Goal: Check status: Check status

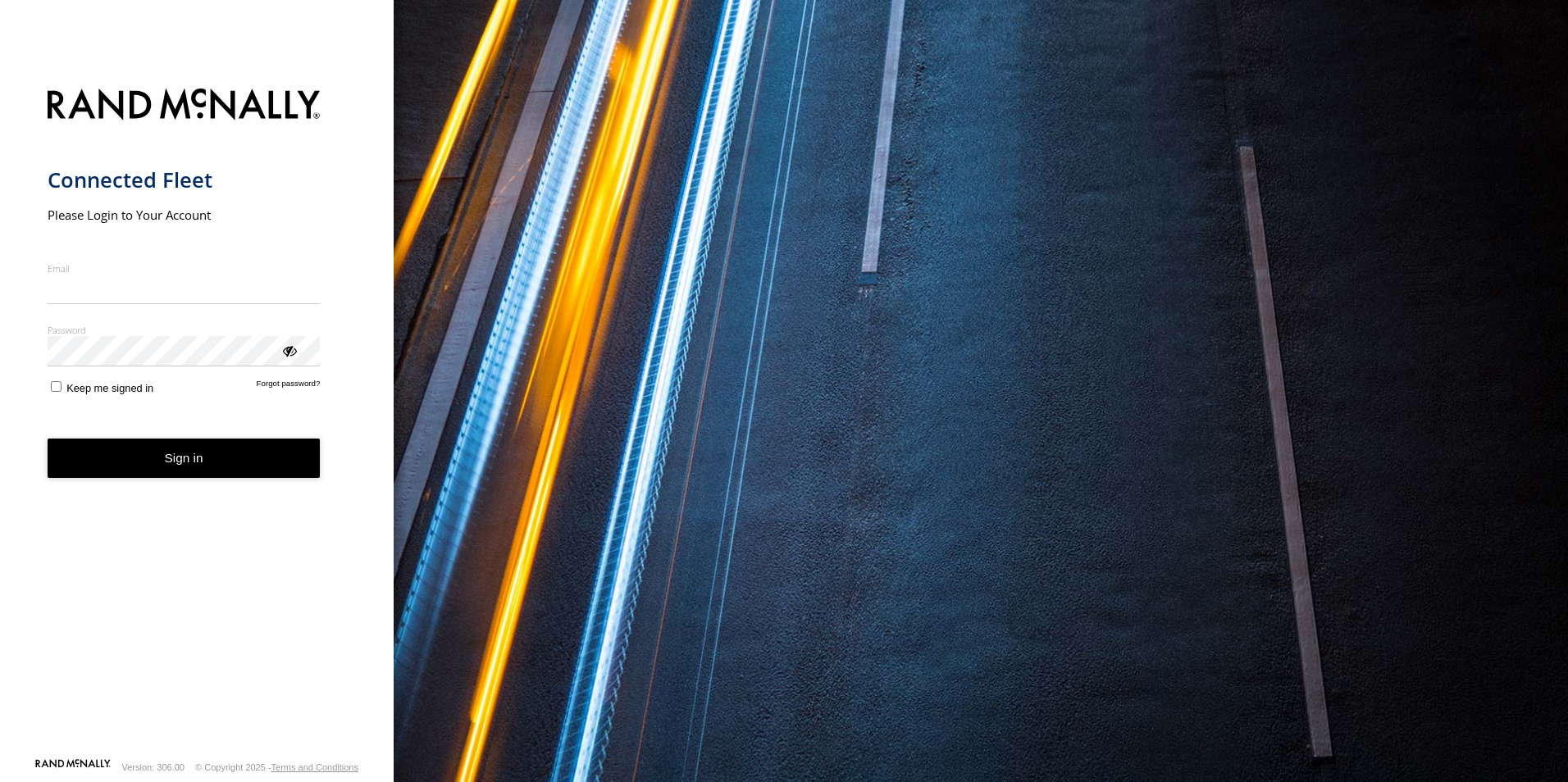
type input "**********"
click at [205, 476] on button "Sign in" at bounding box center [184, 458] width 273 height 40
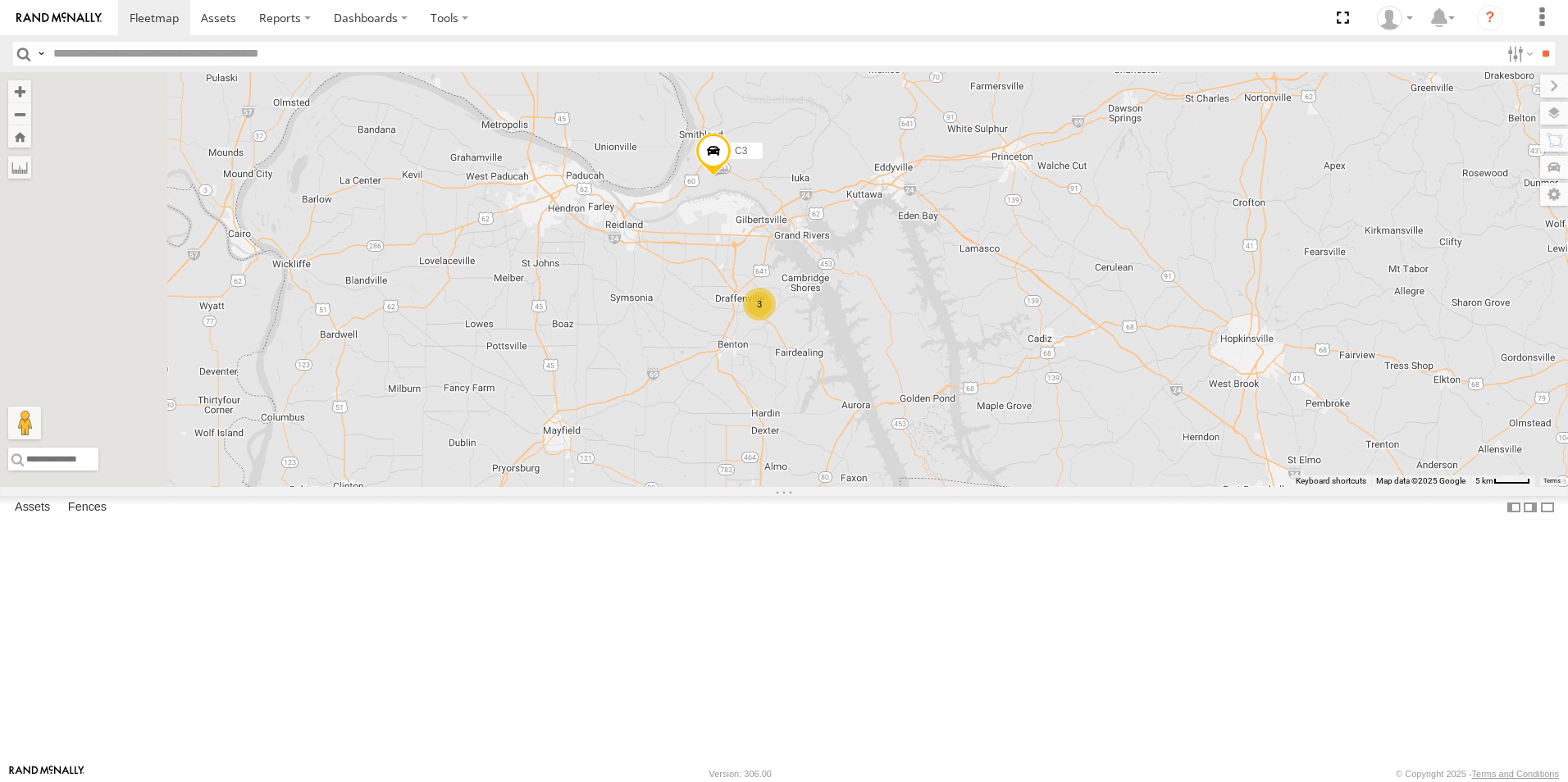
drag, startPoint x: 623, startPoint y: 474, endPoint x: 1021, endPoint y: 475, distance: 398.0
click at [1021, 475] on div "C2 3 C3" at bounding box center [784, 279] width 1568 height 414
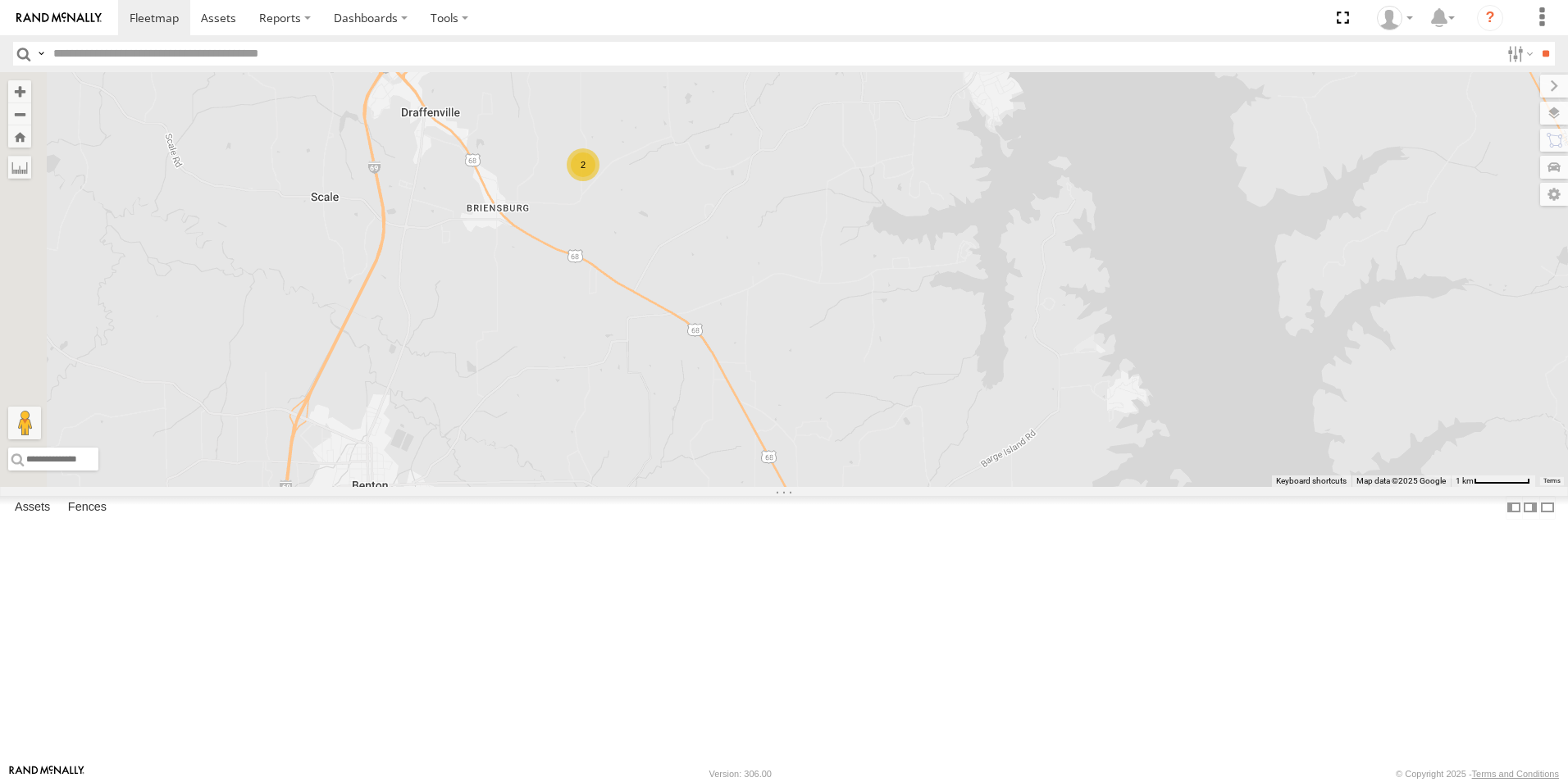
drag, startPoint x: 853, startPoint y: 388, endPoint x: 1101, endPoint y: 509, distance: 275.9
click at [1101, 487] on div "C2 C3 2" at bounding box center [784, 279] width 1568 height 414
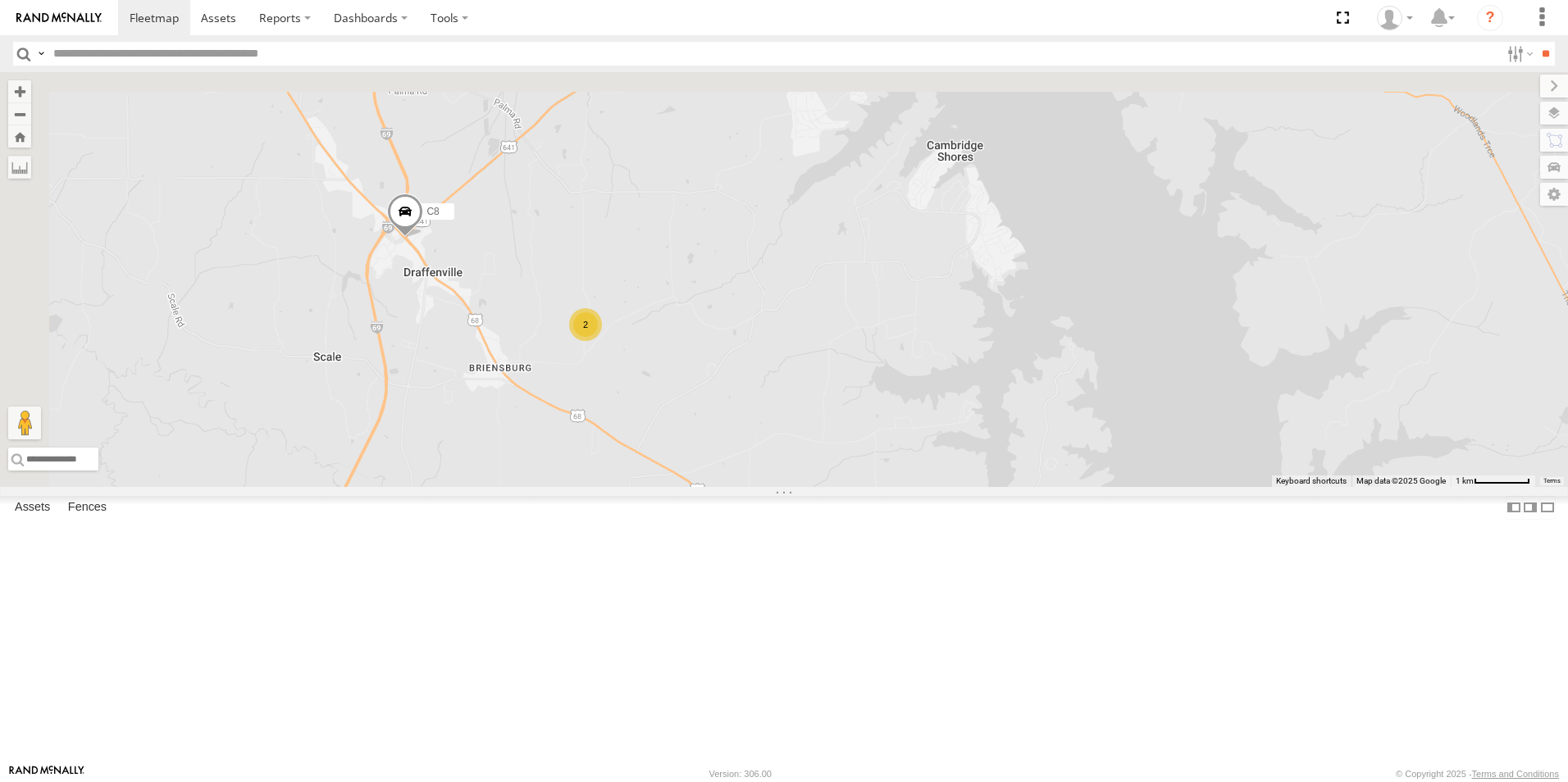
drag, startPoint x: 670, startPoint y: 240, endPoint x: 668, endPoint y: 413, distance: 173.0
click at [668, 413] on div "C2 C3 2 C8" at bounding box center [784, 279] width 1568 height 414
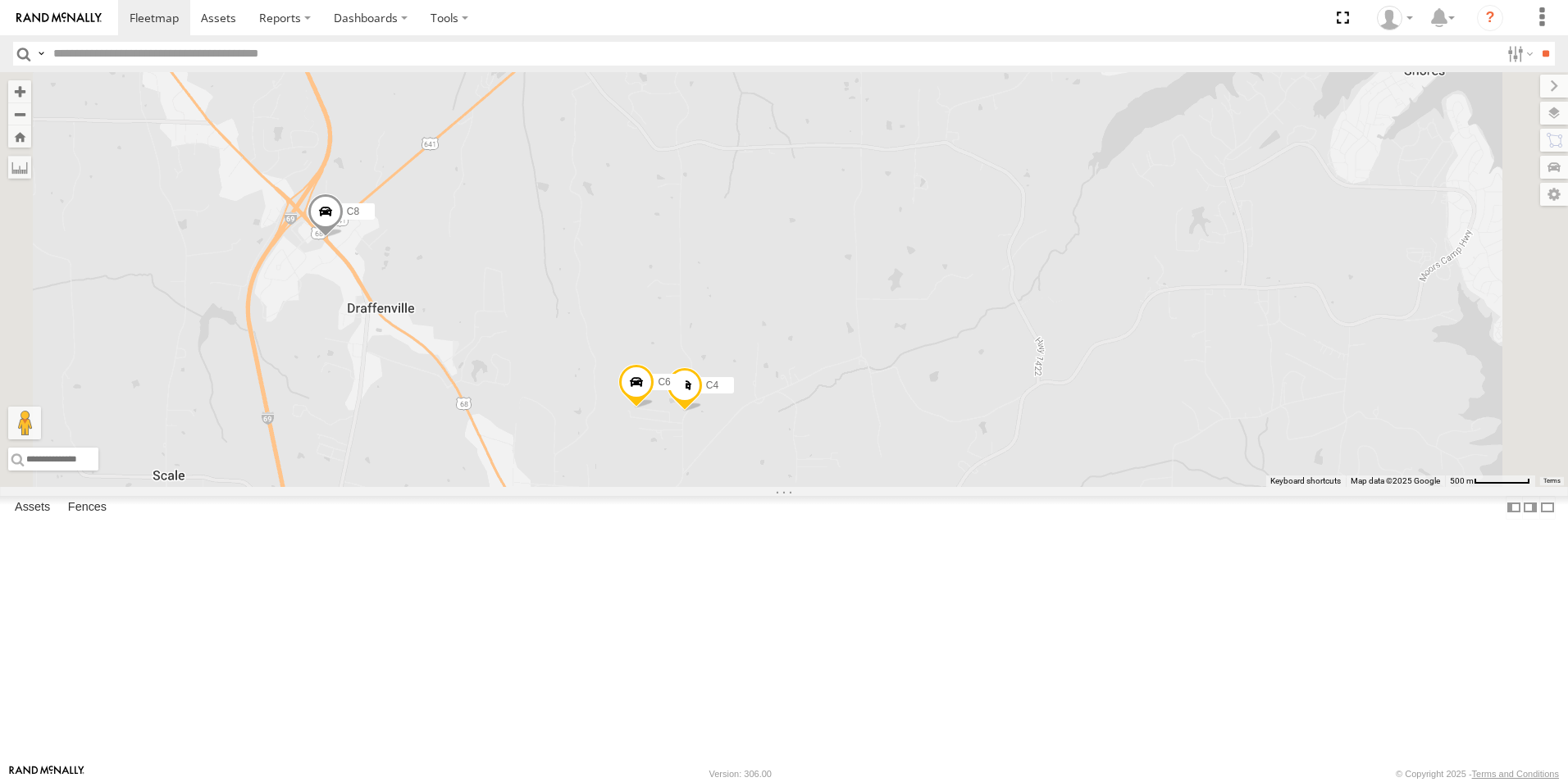
click at [344, 238] on span at bounding box center [326, 215] width 36 height 44
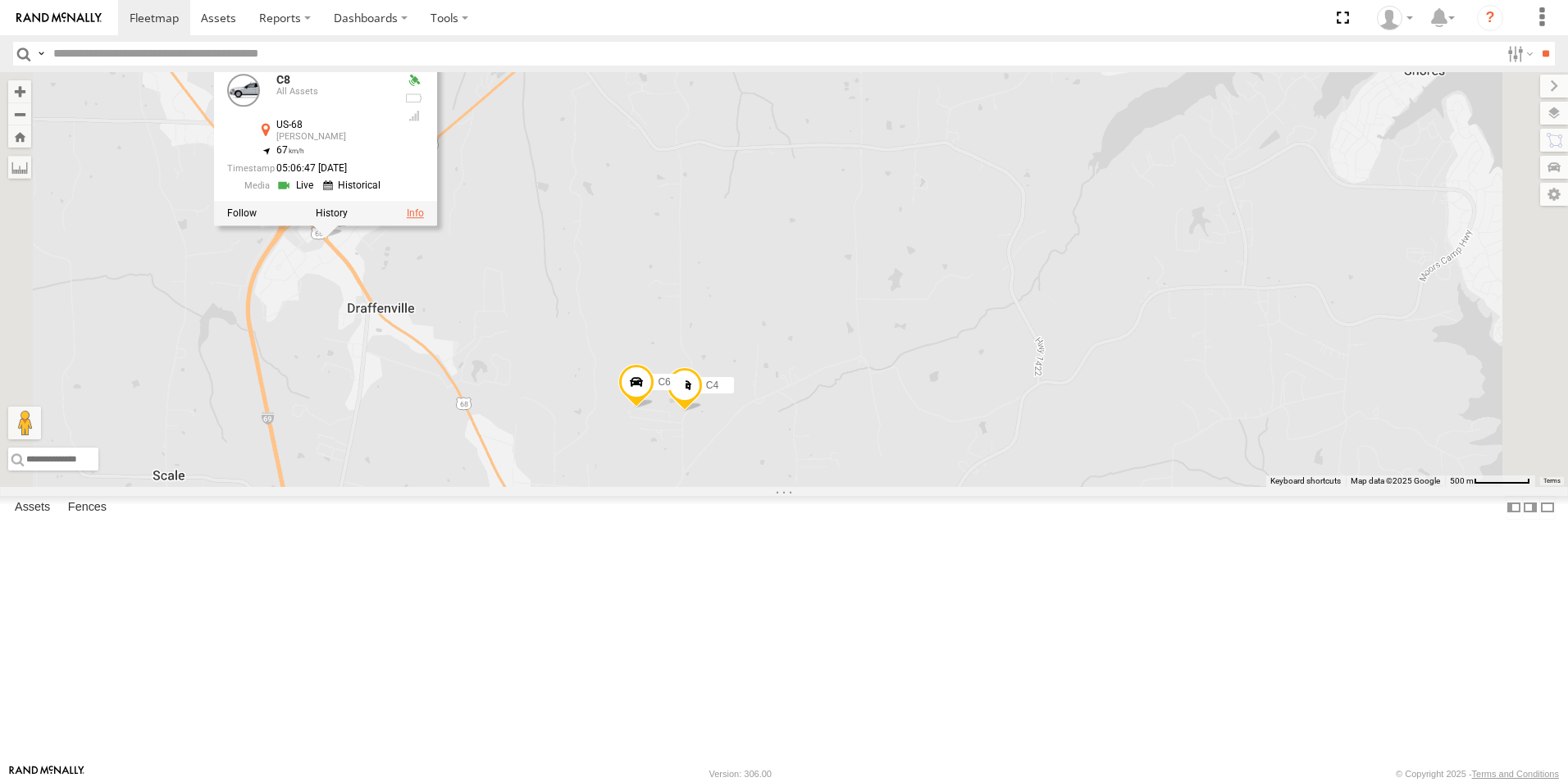
click at [424, 219] on link at bounding box center [414, 213] width 17 height 12
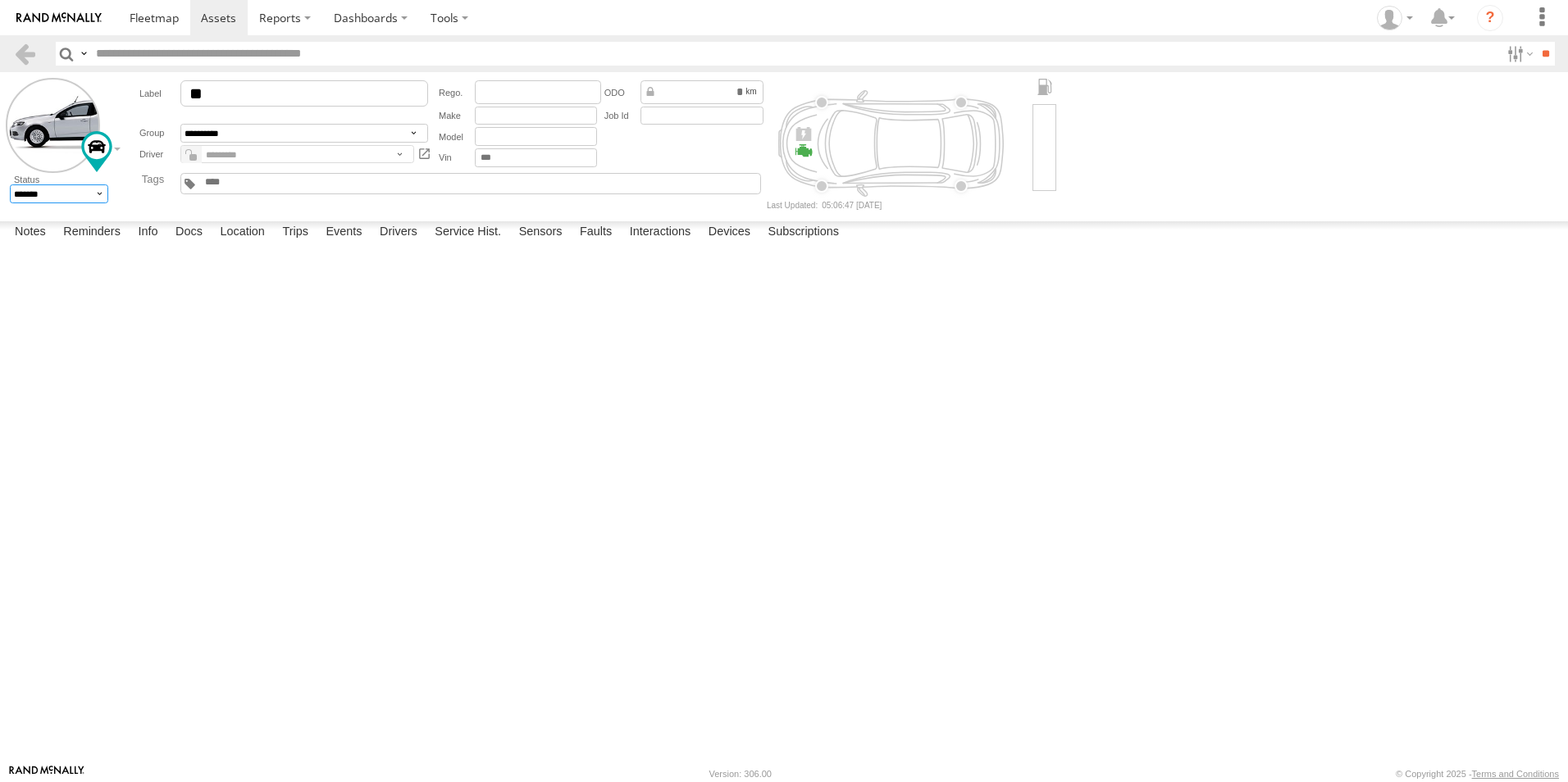
click at [101, 196] on select "******* ******" at bounding box center [59, 194] width 100 height 19
click at [10, 185] on select "******* ******" at bounding box center [59, 194] width 100 height 19
click at [164, 204] on div "**********" at bounding box center [445, 143] width 643 height 131
click at [99, 193] on select "******* ******" at bounding box center [59, 194] width 100 height 19
click at [10, 185] on select "******* ******" at bounding box center [59, 194] width 100 height 19
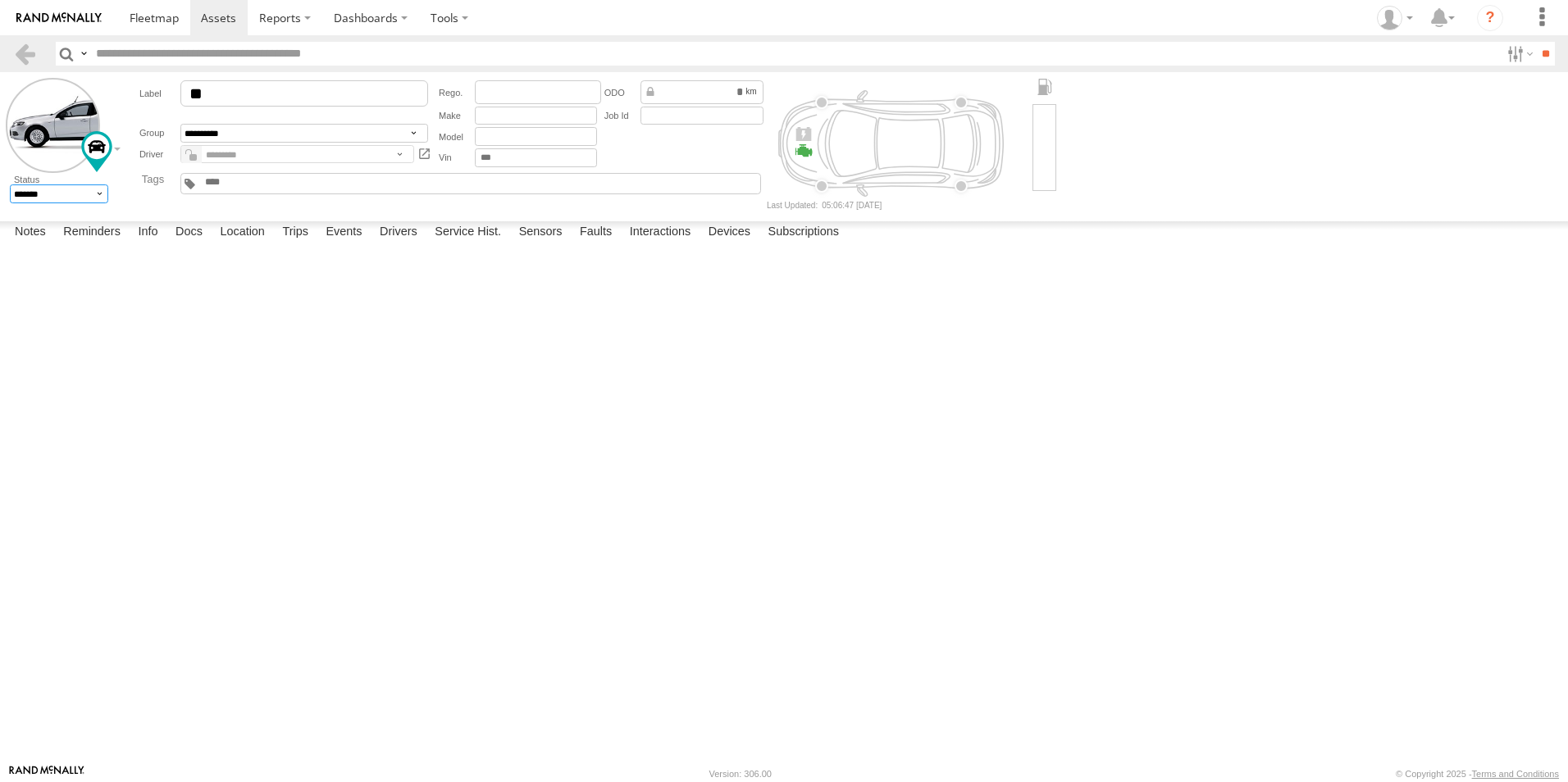
click at [103, 195] on select "******* ******" at bounding box center [59, 194] width 100 height 19
select select "*"
click at [10, 185] on select "******* ******" at bounding box center [59, 194] width 100 height 19
click at [315, 204] on div "**********" at bounding box center [445, 143] width 643 height 131
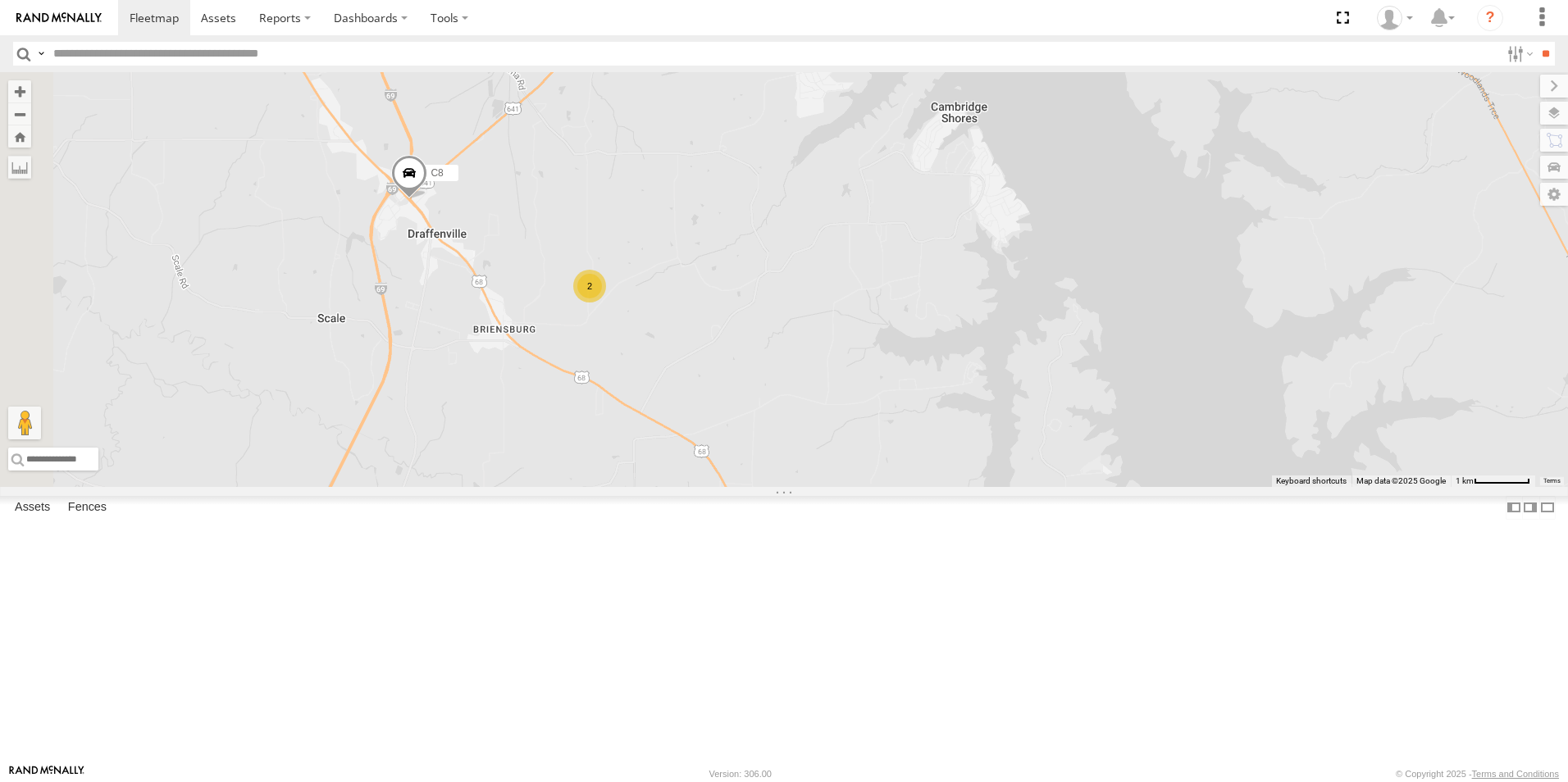
drag, startPoint x: 518, startPoint y: 281, endPoint x: 728, endPoint y: 454, distance: 272.1
click at [728, 454] on div "C2 C3 C8 2" at bounding box center [784, 279] width 1568 height 414
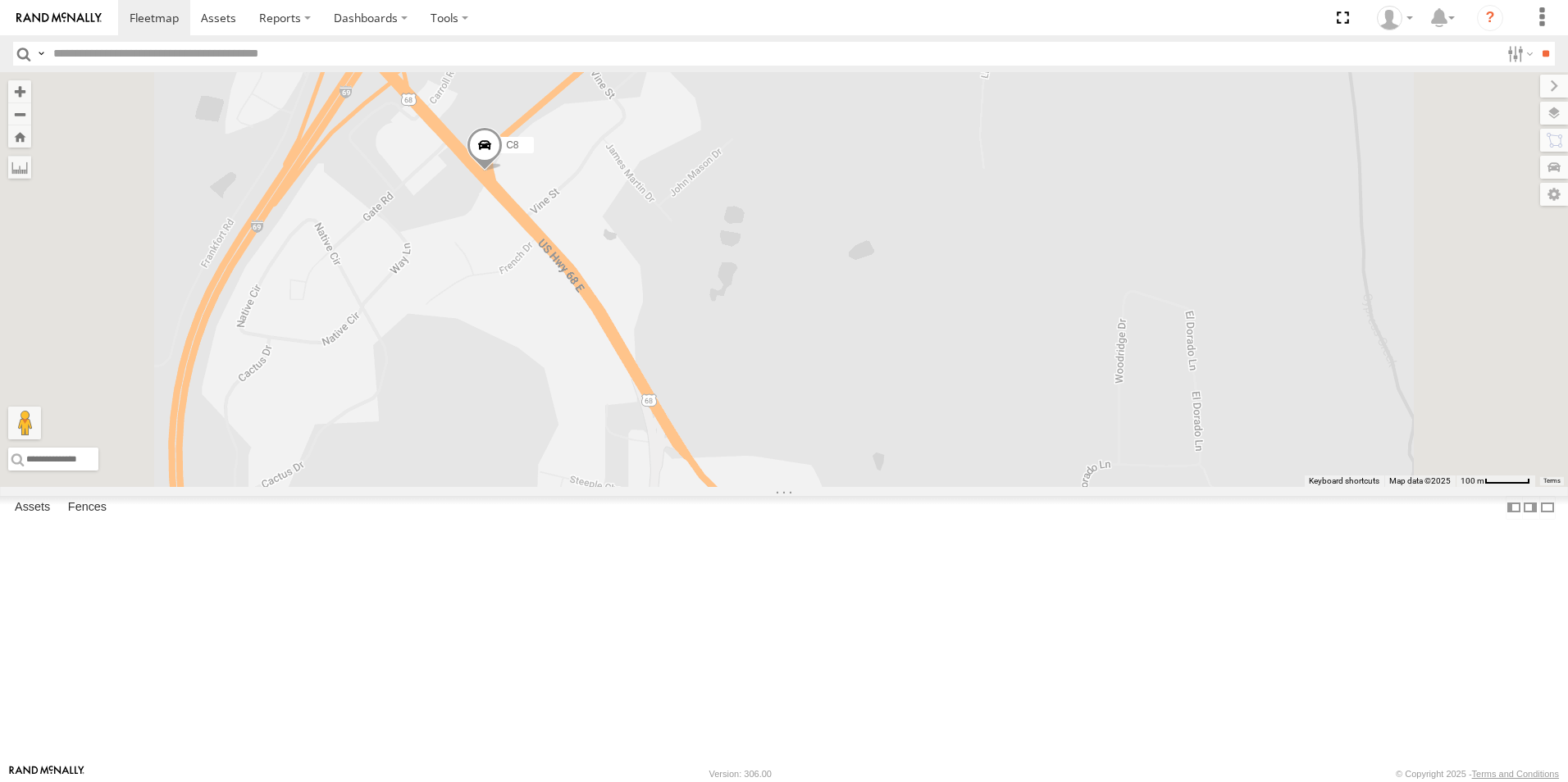
click at [717, 315] on div "C2 C3 C8 C4 C6" at bounding box center [784, 279] width 1568 height 414
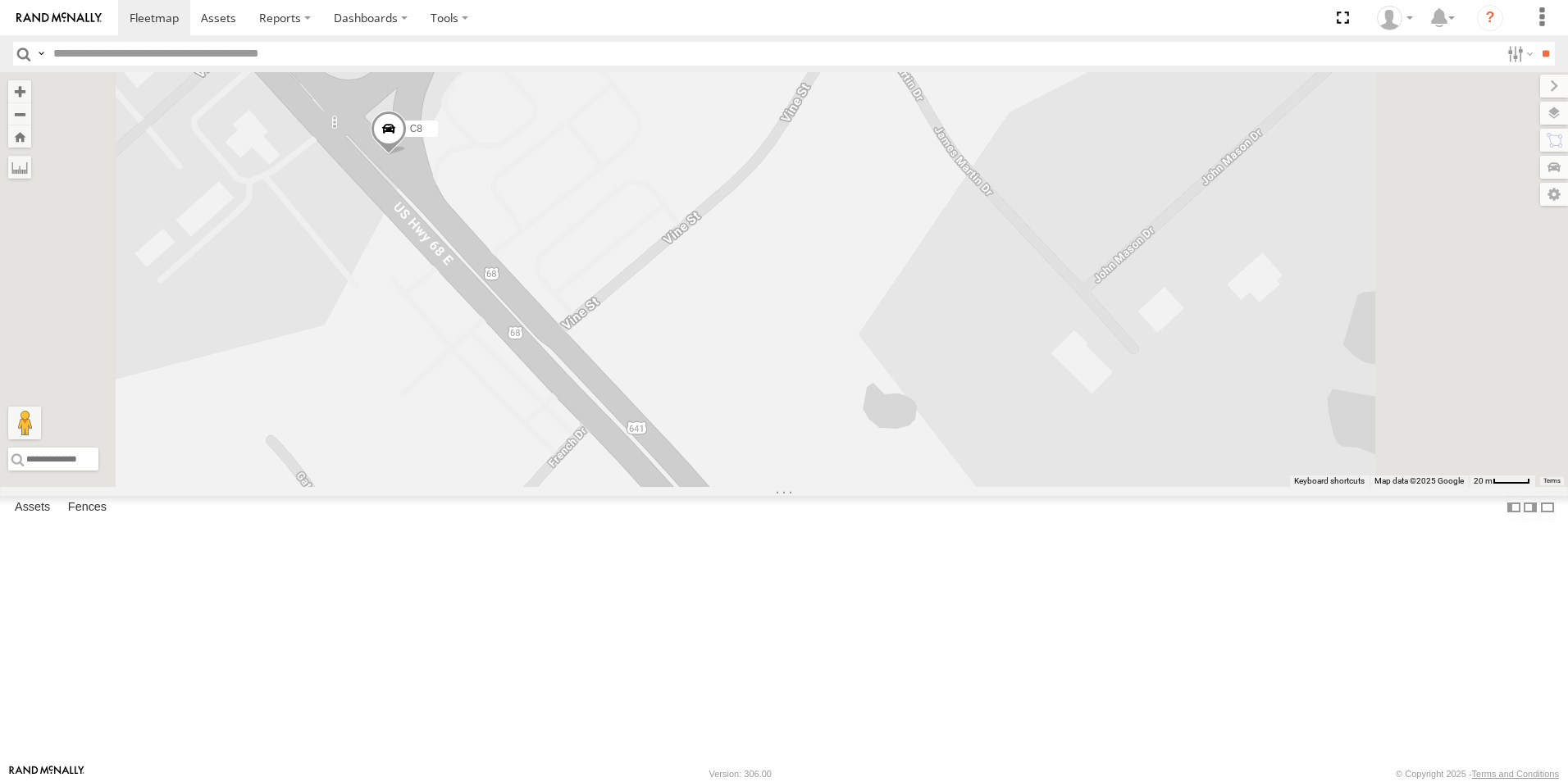
click at [406, 155] on span at bounding box center [388, 132] width 36 height 44
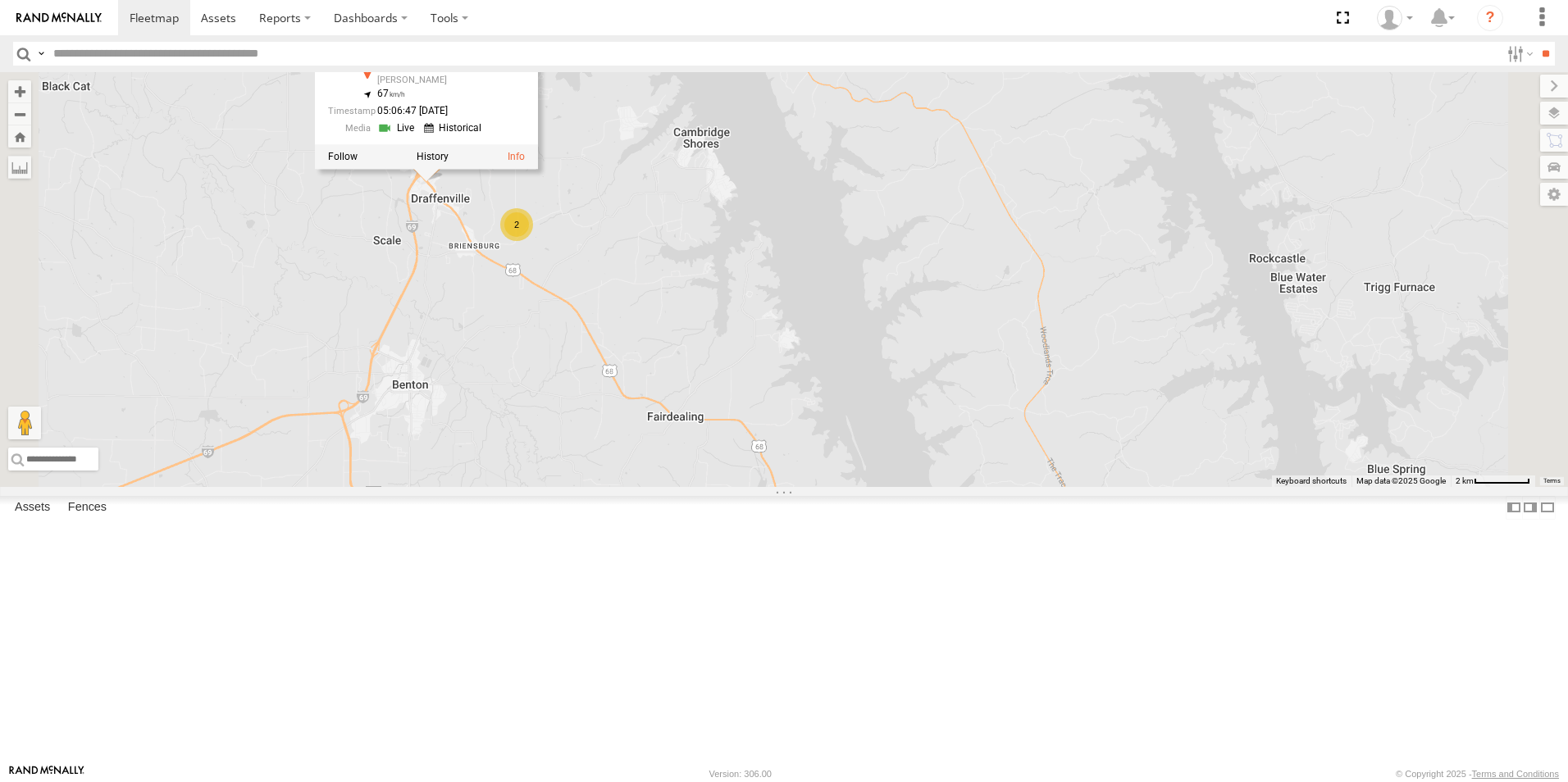
click at [606, 428] on div "C2 C3 C8 C8 All Assets US-68 [PERSON_NAME] 36.92553 , -88.3434 67 05:06:47 [DAT…" at bounding box center [784, 279] width 1568 height 414
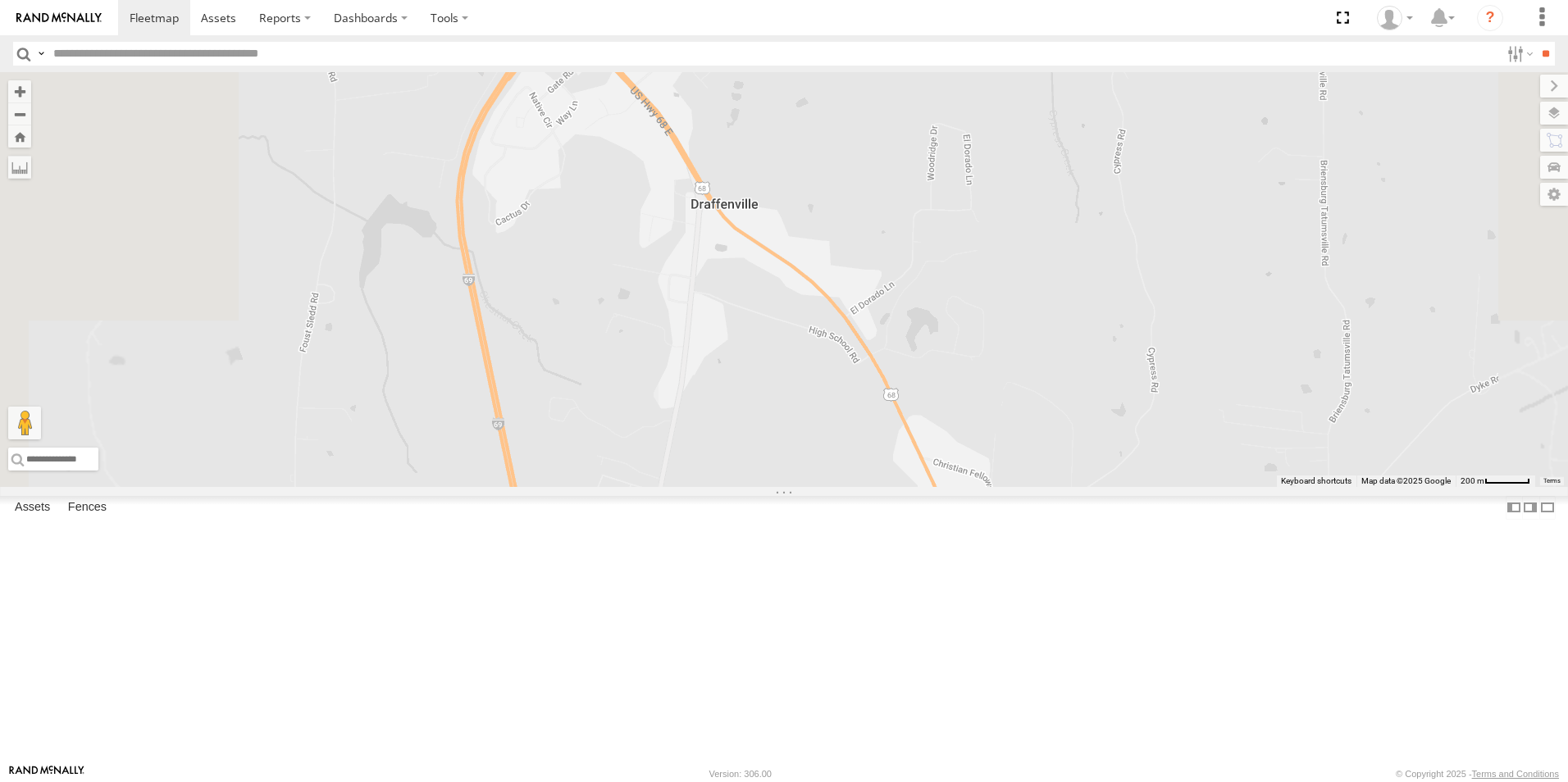
drag, startPoint x: 724, startPoint y: 216, endPoint x: 774, endPoint y: 786, distance: 572.2
click at [774, 781] on html at bounding box center [784, 391] width 1568 height 782
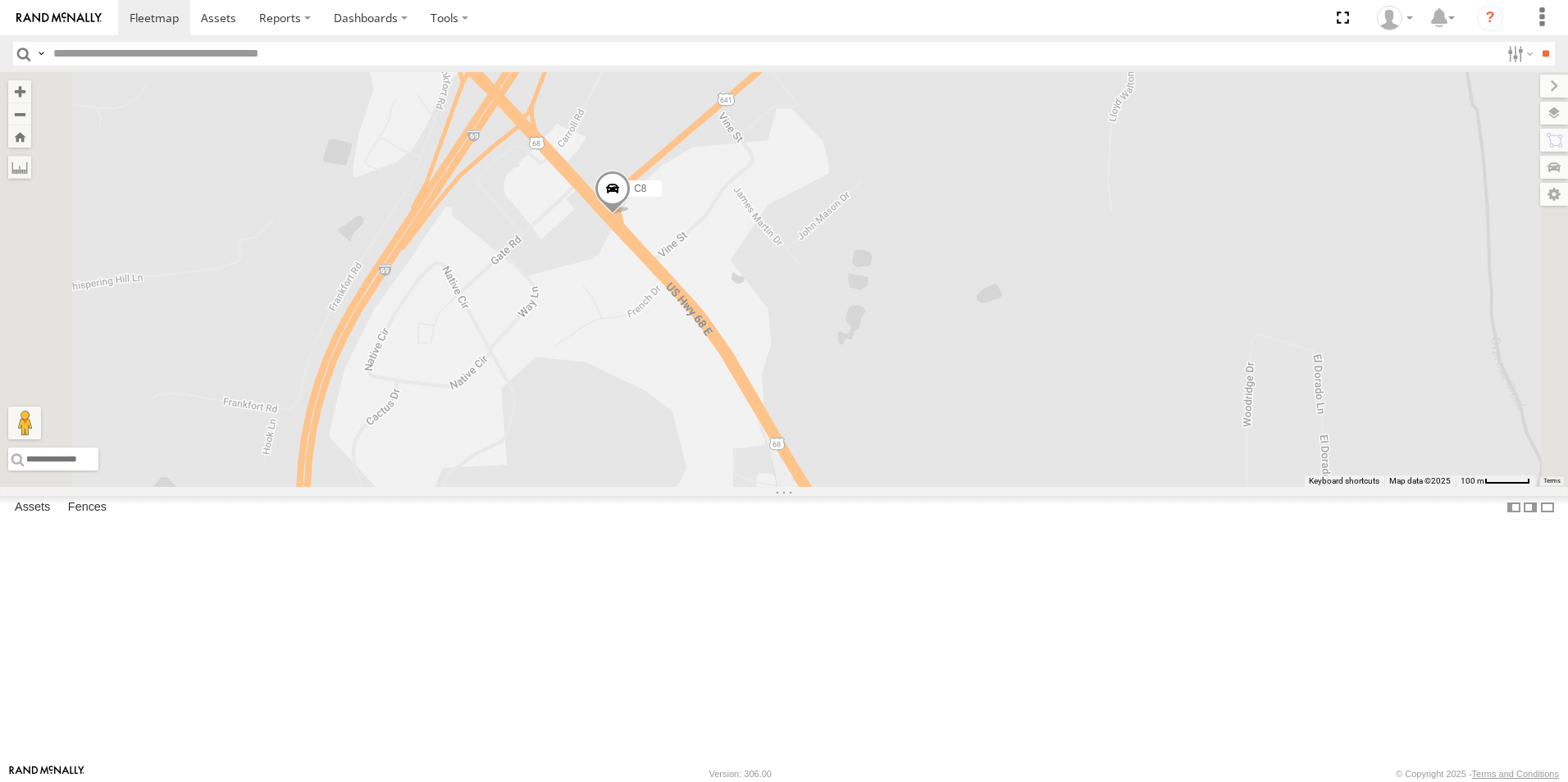
drag, startPoint x: 833, startPoint y: 233, endPoint x: 814, endPoint y: 304, distance: 73.5
click at [789, 487] on div "C2 C3 C8 C4 C6" at bounding box center [784, 279] width 1568 height 414
click at [814, 302] on div "C2 C3 C8 C4 C6" at bounding box center [784, 279] width 1568 height 414
click at [631, 214] on span at bounding box center [613, 191] width 36 height 44
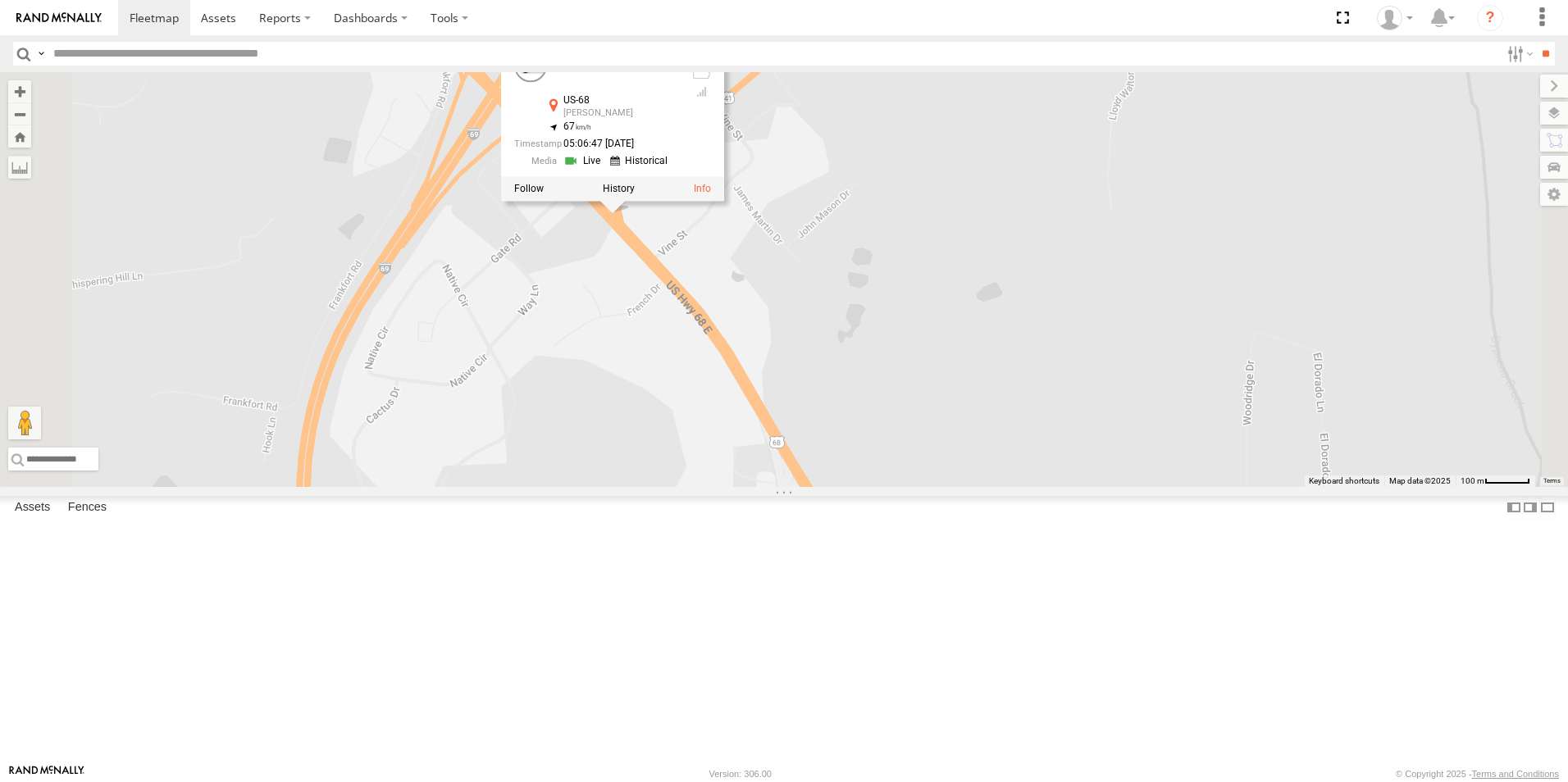
click at [805, 387] on div "C2 C3 C8 C4 C6 C8 All Assets US-68 [PERSON_NAME] 36.92553 , -88.3434 67 05:06:4…" at bounding box center [784, 279] width 1568 height 414
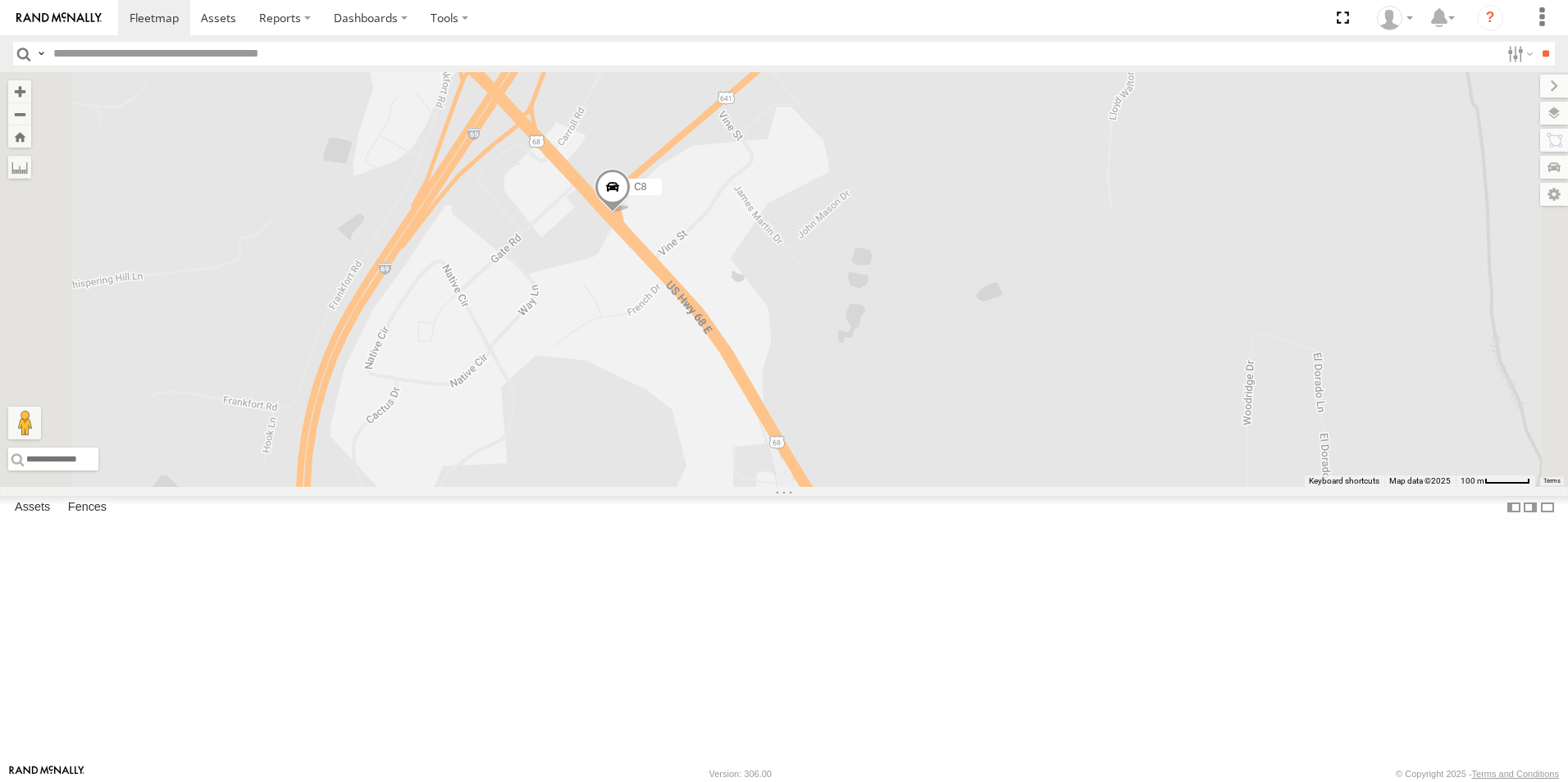
click at [631, 214] on span at bounding box center [613, 191] width 36 height 44
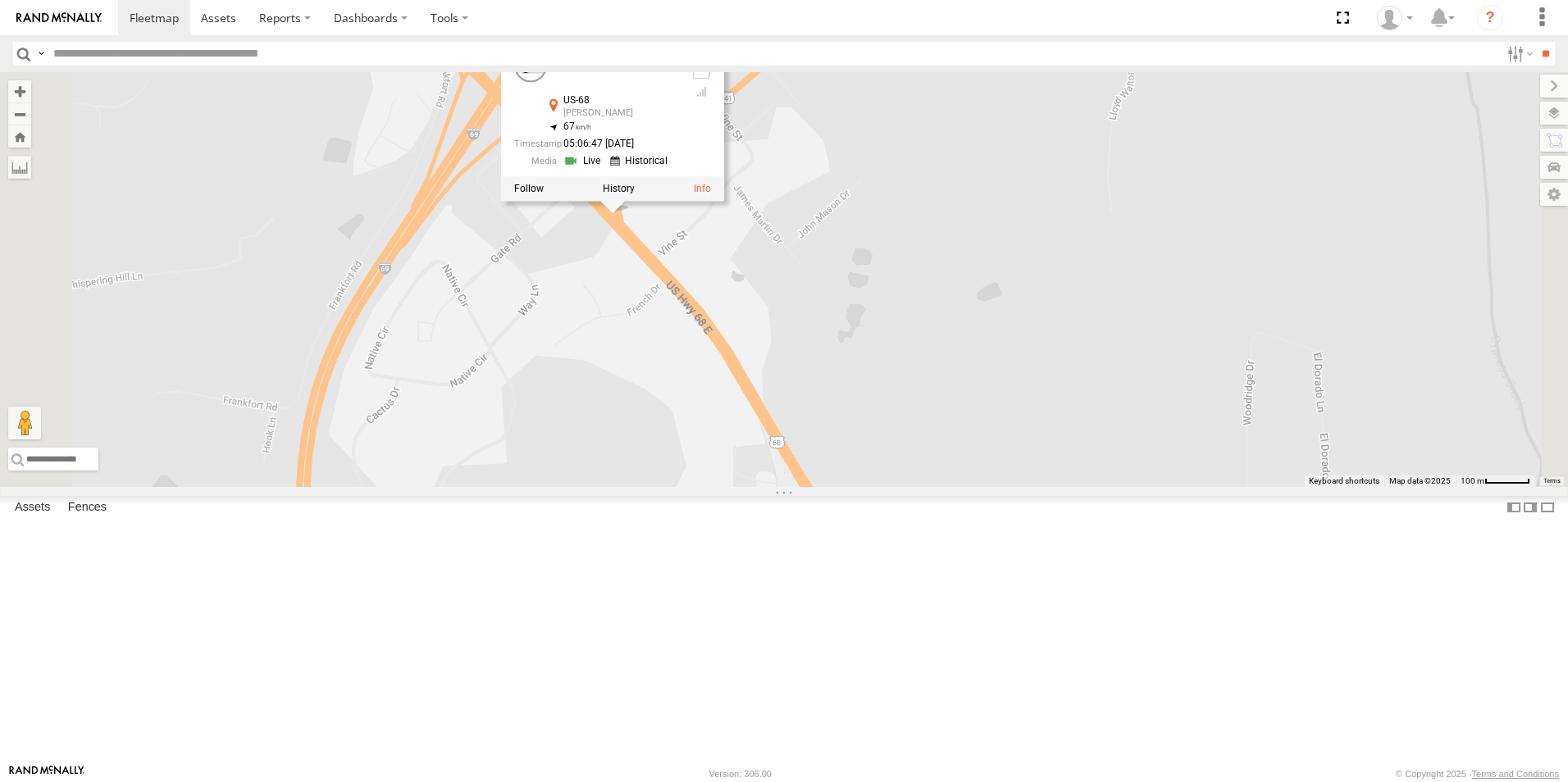
click at [807, 399] on div "C2 C3 C8 C4 C6 C8 All Assets US-68 [PERSON_NAME] 36.92553 , -88.3434 67 05:06:4…" at bounding box center [784, 279] width 1568 height 414
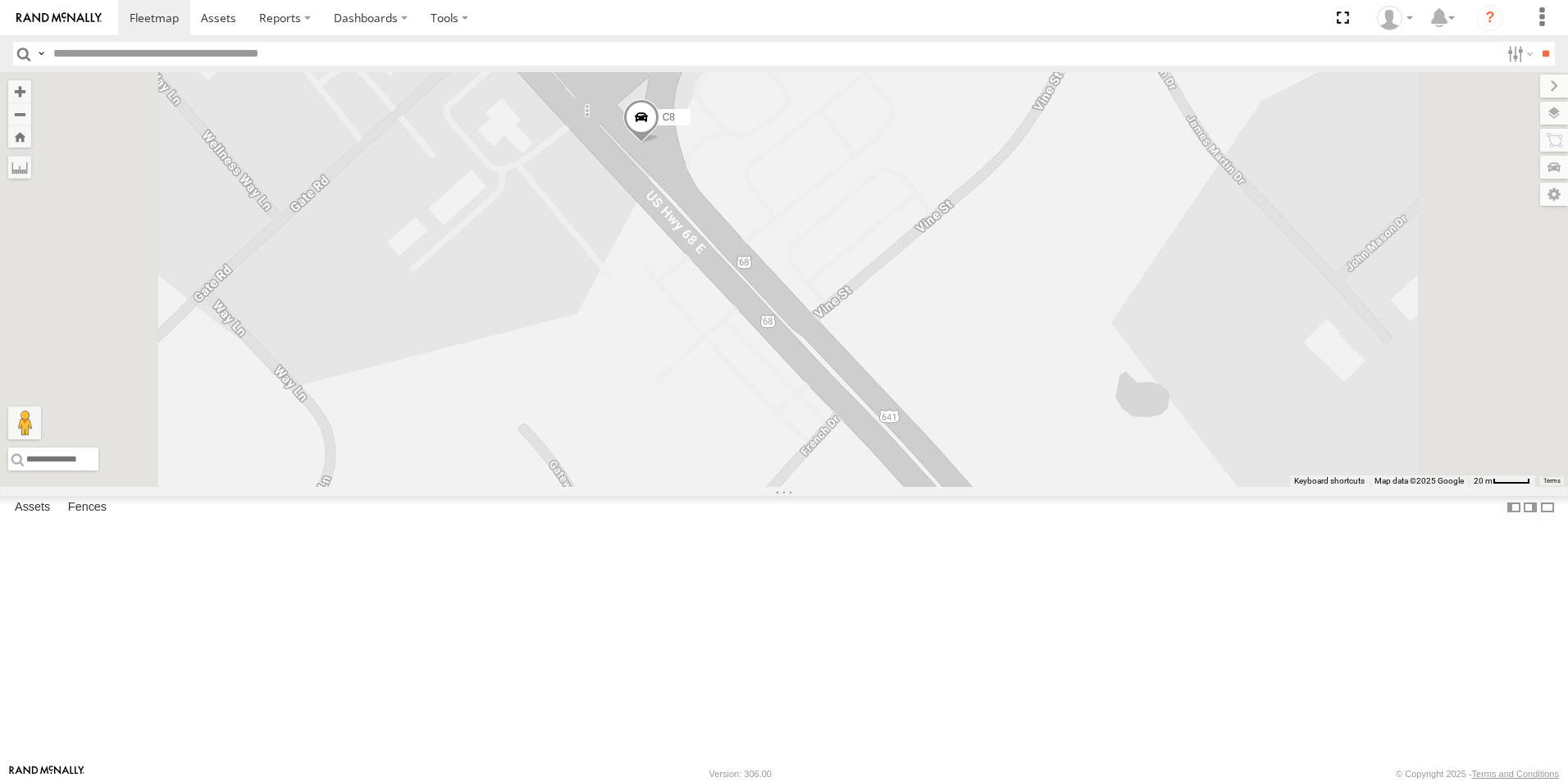
drag, startPoint x: 818, startPoint y: 304, endPoint x: 818, endPoint y: 379, distance: 75.0
click at [818, 379] on div "C2 C3 C8 C4 C6" at bounding box center [784, 279] width 1568 height 414
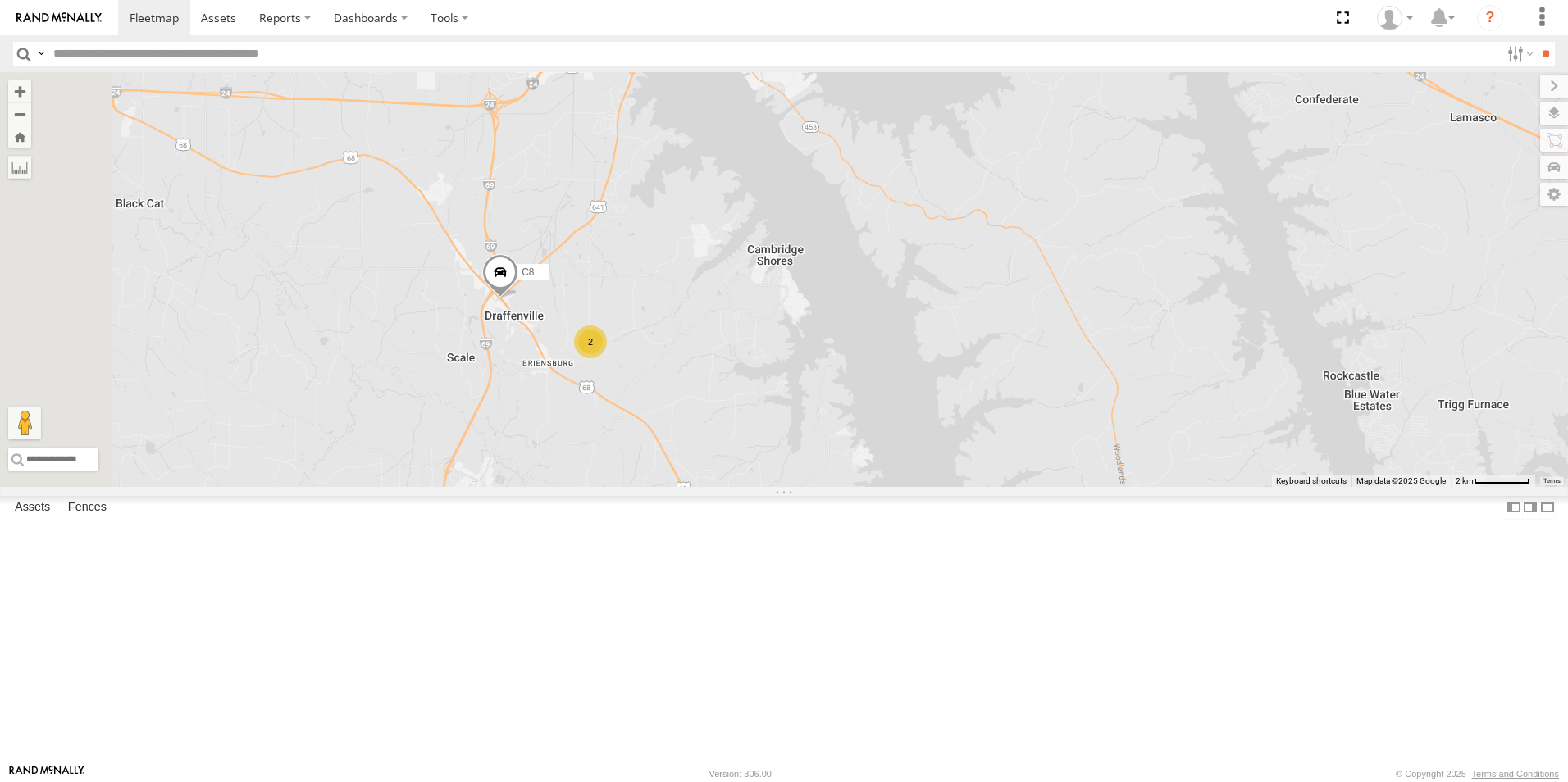
drag, startPoint x: 552, startPoint y: 404, endPoint x: 897, endPoint y: 450, distance: 348.1
click at [897, 450] on div "C2 C3 2 C8" at bounding box center [784, 279] width 1568 height 414
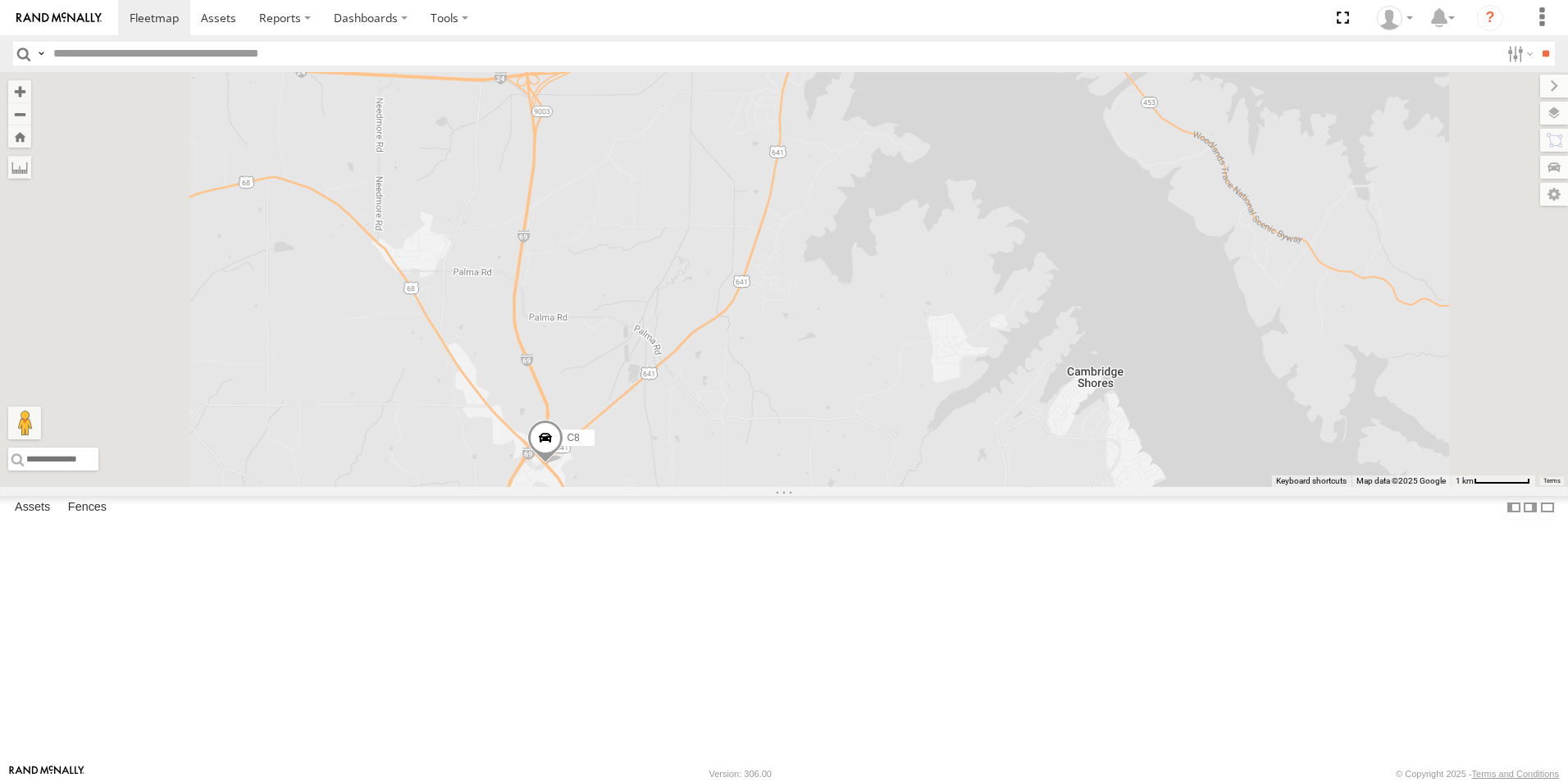
drag, startPoint x: 767, startPoint y: 222, endPoint x: 806, endPoint y: 535, distance: 315.4
click at [806, 487] on div "C2 C3 C8 2" at bounding box center [784, 279] width 1568 height 414
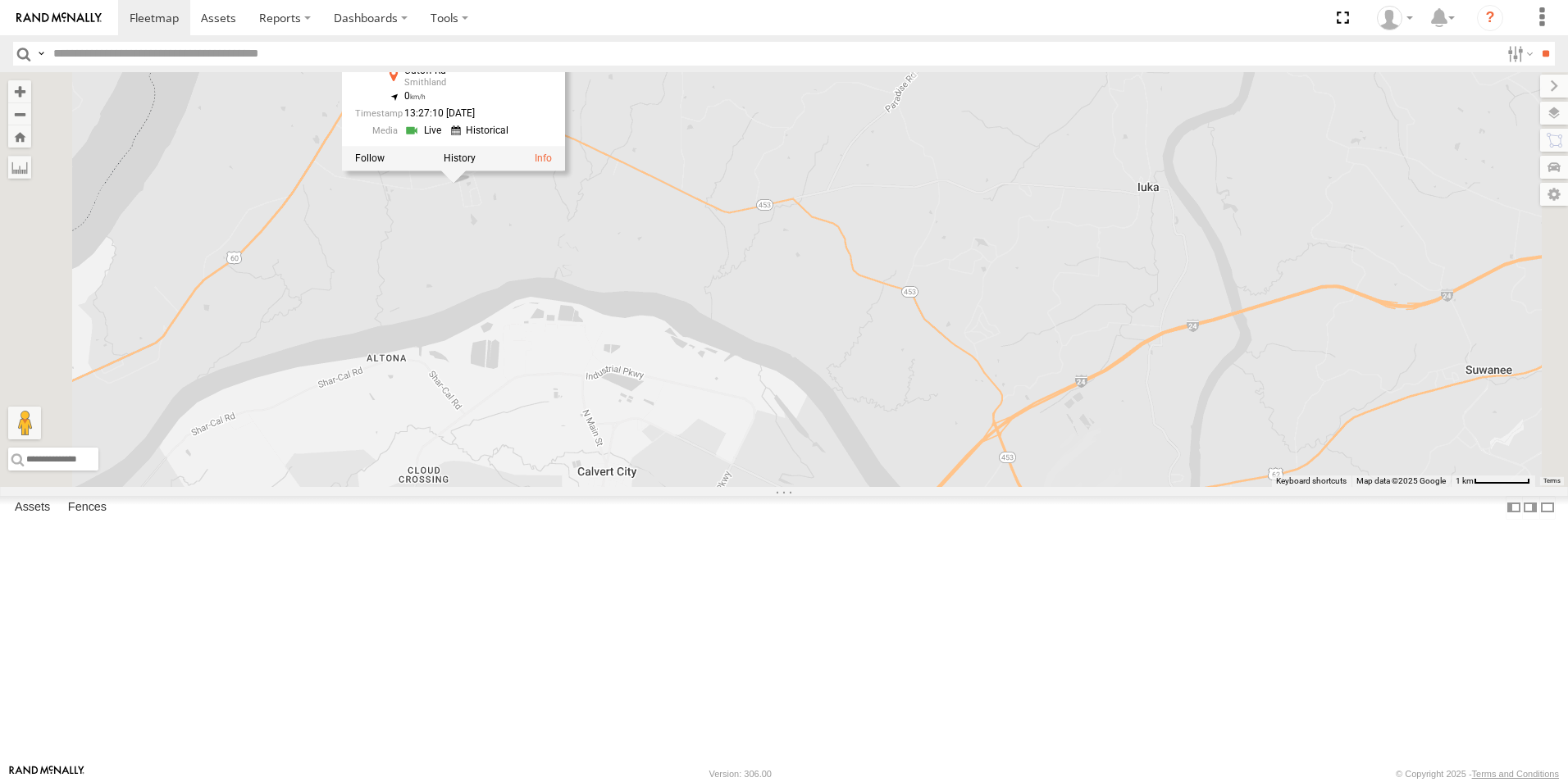
drag, startPoint x: 727, startPoint y: 209, endPoint x: 735, endPoint y: 531, distance: 322.1
click at [735, 487] on div "C2 C3 C8 C3 All Assets Cutoff Rd Smithland 37.08153 , -88.38217 0 13:27:10 [DAT…" at bounding box center [784, 279] width 1568 height 414
click at [592, 427] on div "C2 C3 C8 C3 All Assets Cutoff Rd Smithland 37.08154 , -88.3822 0 05:52:39 [DATE]" at bounding box center [784, 279] width 1568 height 414
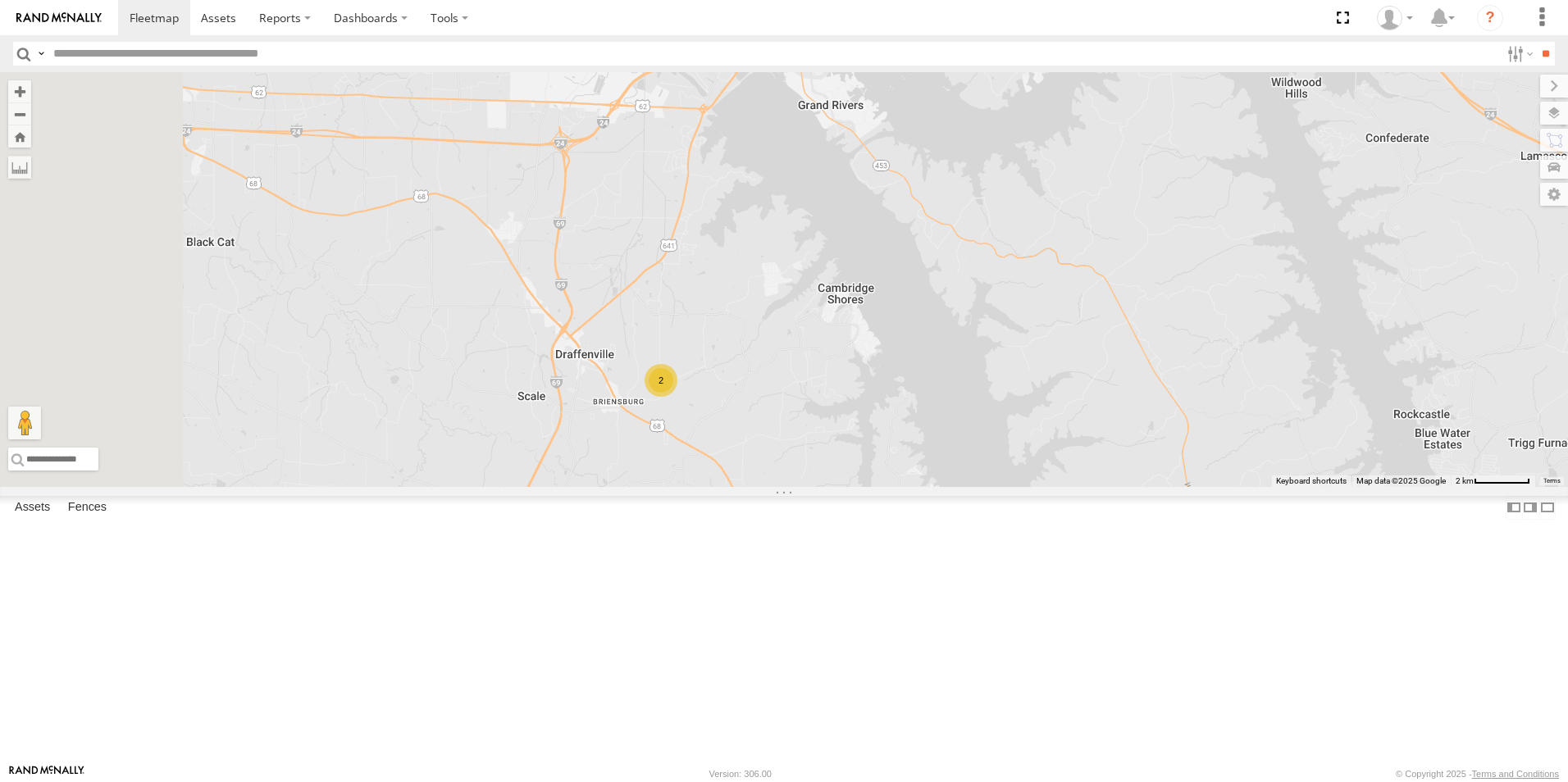
drag, startPoint x: 547, startPoint y: 424, endPoint x: 965, endPoint y: 539, distance: 433.5
click at [965, 487] on div "C3 C2 2" at bounding box center [784, 279] width 1568 height 414
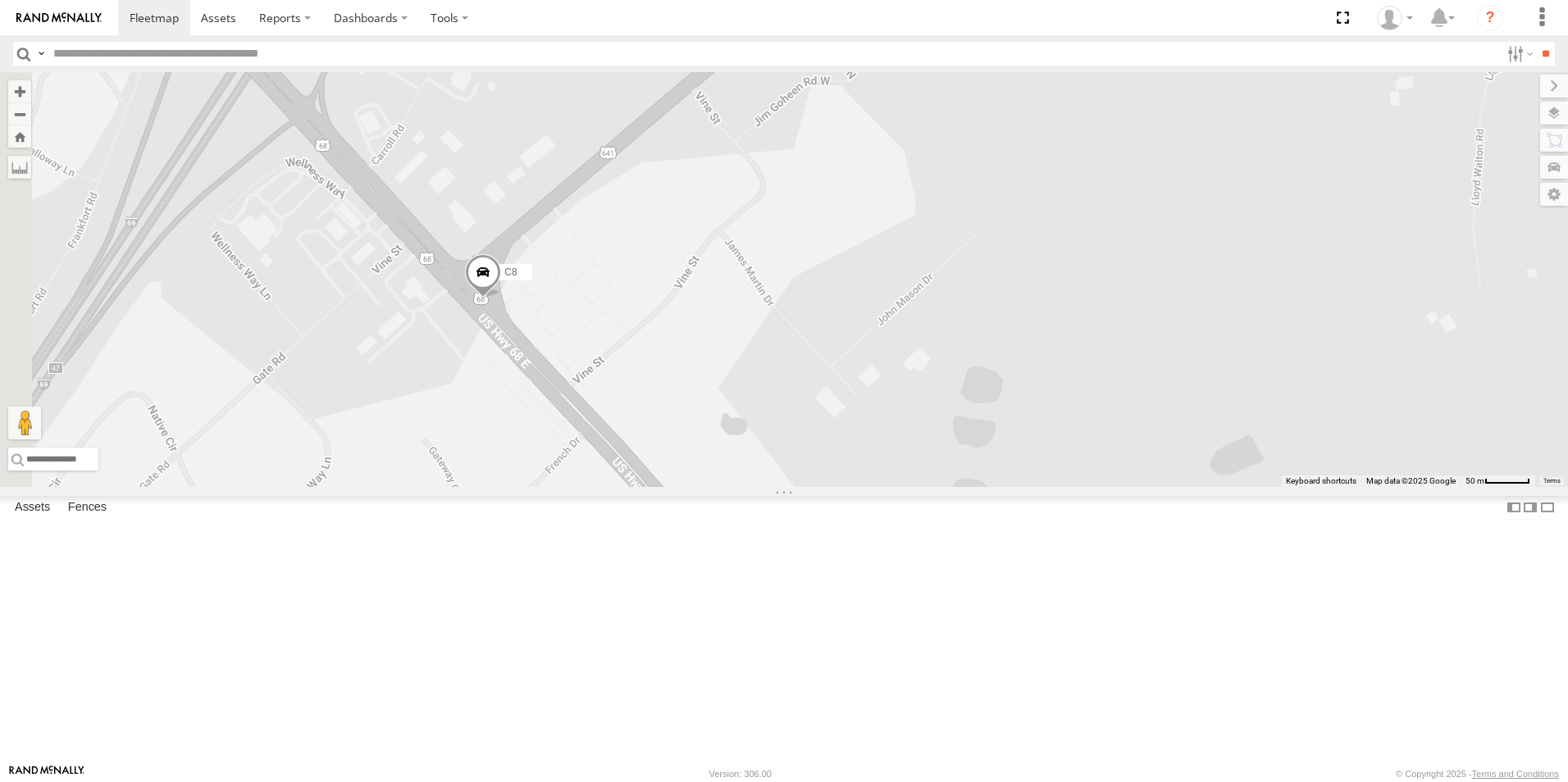
drag, startPoint x: 629, startPoint y: 291, endPoint x: 849, endPoint y: 472, distance: 284.9
click at [969, 487] on div "C3 C2 C8 C4 C6" at bounding box center [784, 279] width 1568 height 414
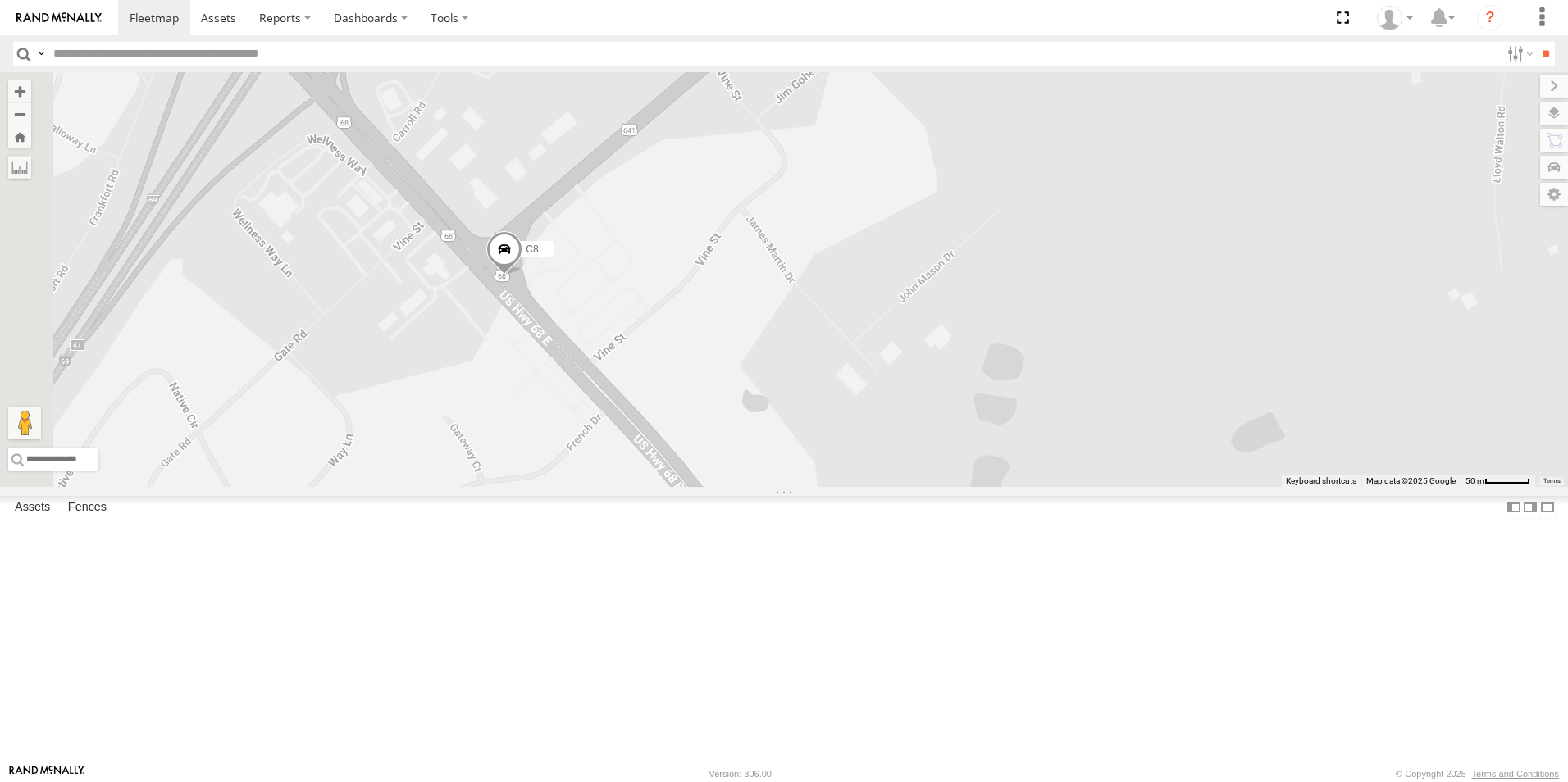
click at [522, 275] on span at bounding box center [504, 253] width 36 height 44
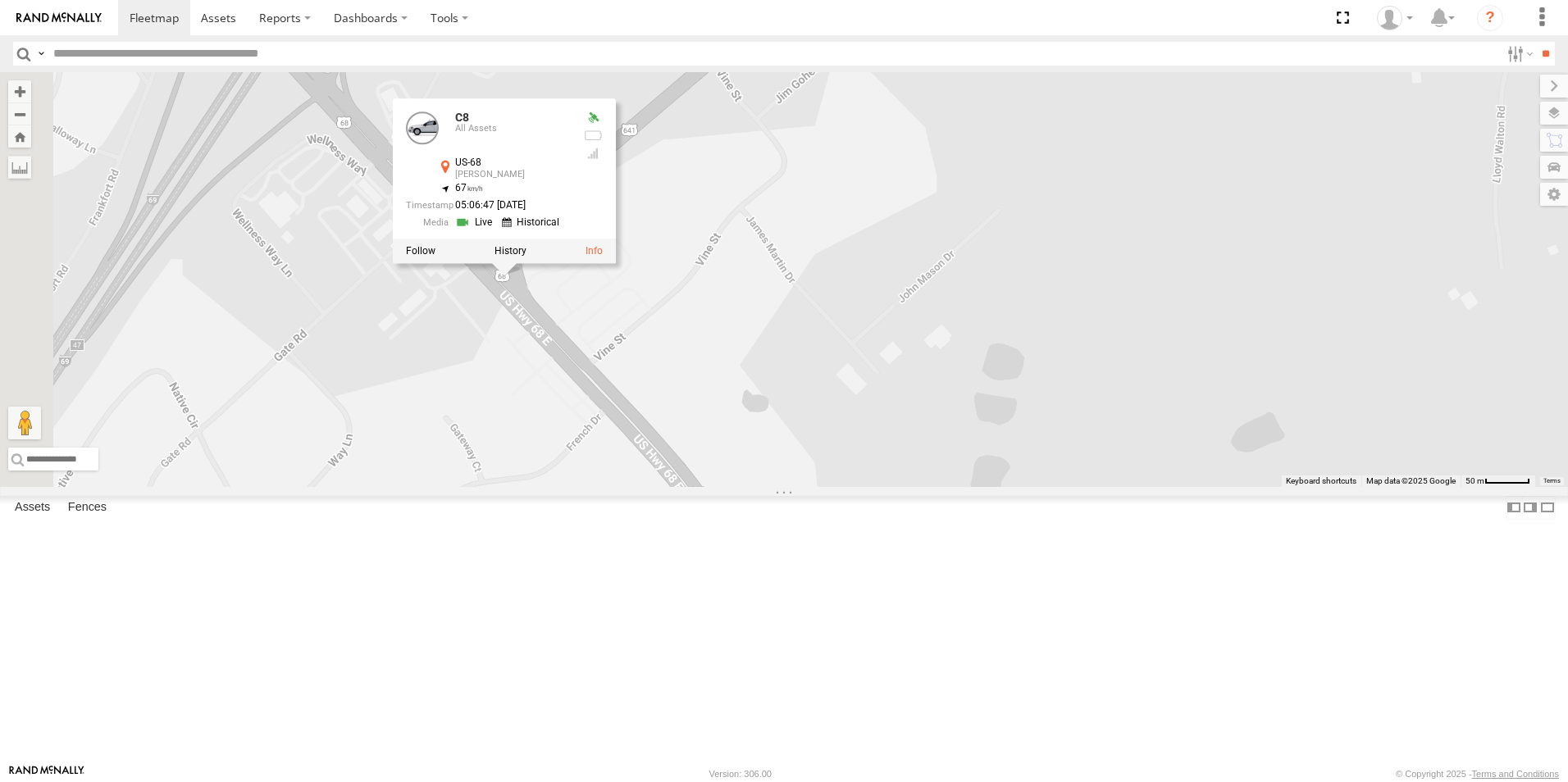
click at [497, 231] on link at bounding box center [475, 222] width 42 height 15
click at [989, 407] on div "C3 C2 C8 C4 C6 C8 All Assets US-68 [PERSON_NAME] 36.92553 , -88.3434 67 05:06:4…" at bounding box center [784, 279] width 1568 height 414
